Goal: Information Seeking & Learning: Learn about a topic

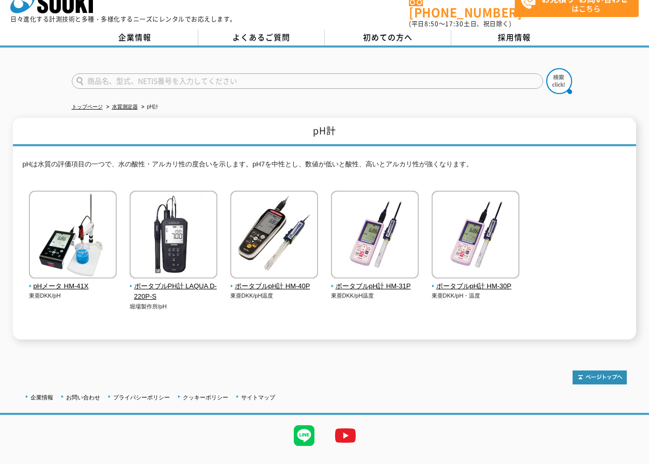
scroll to position [35, 0]
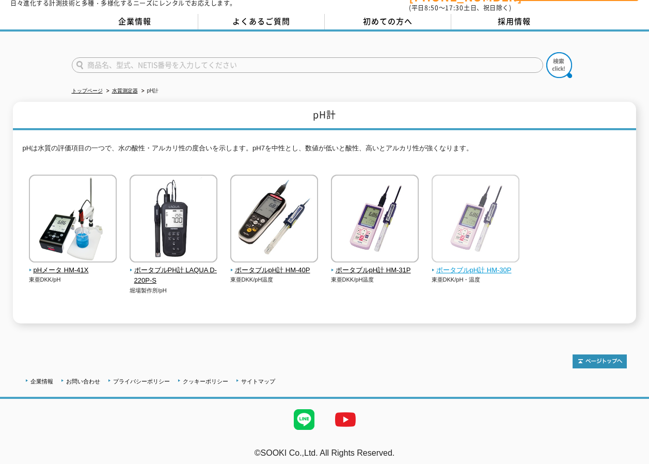
click at [470, 222] on img at bounding box center [476, 220] width 88 height 90
click at [489, 227] on img at bounding box center [476, 220] width 88 height 90
click at [479, 207] on img at bounding box center [476, 220] width 88 height 90
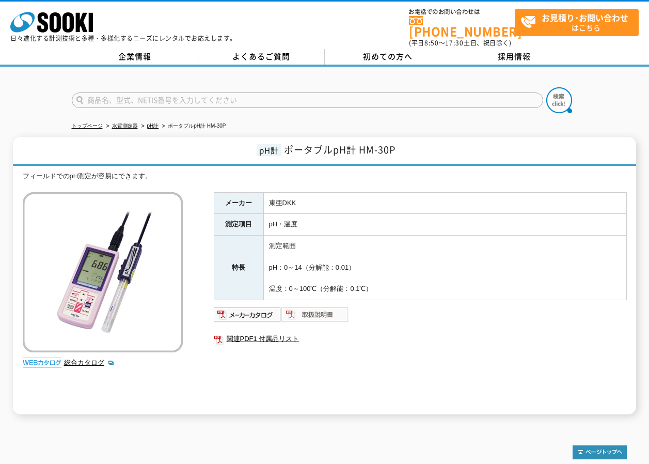
click at [314, 307] on img at bounding box center [315, 314] width 68 height 17
click at [259, 306] on img at bounding box center [248, 314] width 68 height 17
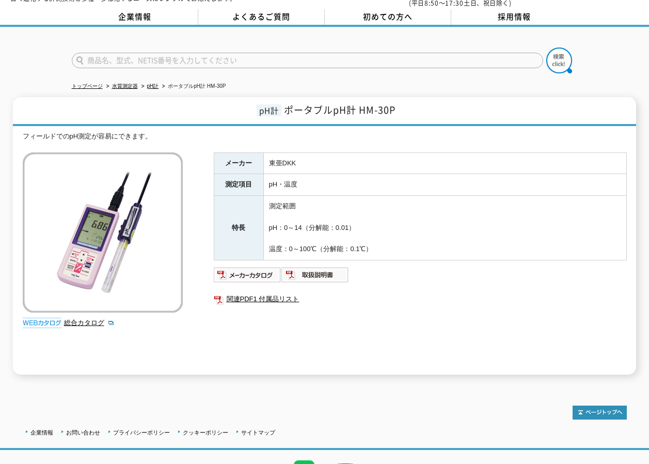
scroll to position [39, 0]
click at [234, 267] on img at bounding box center [248, 275] width 68 height 17
click at [324, 273] on img at bounding box center [315, 275] width 68 height 17
